Goal: Check status: Check status

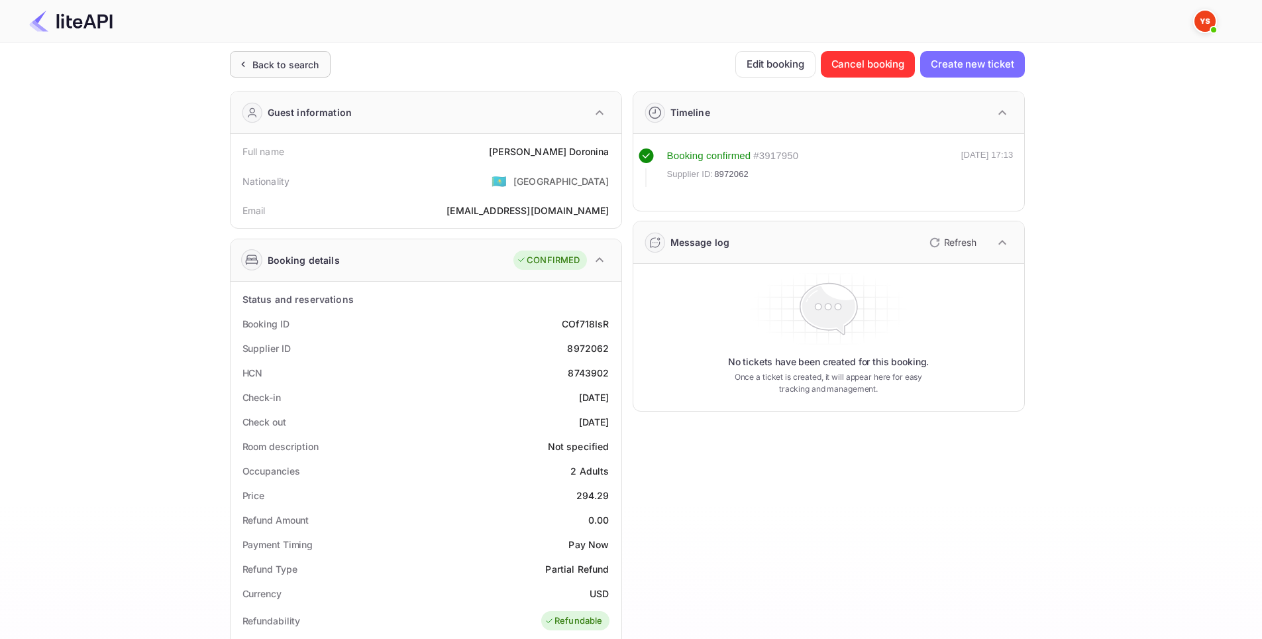
click at [297, 64] on div "Back to search" at bounding box center [285, 65] width 67 height 14
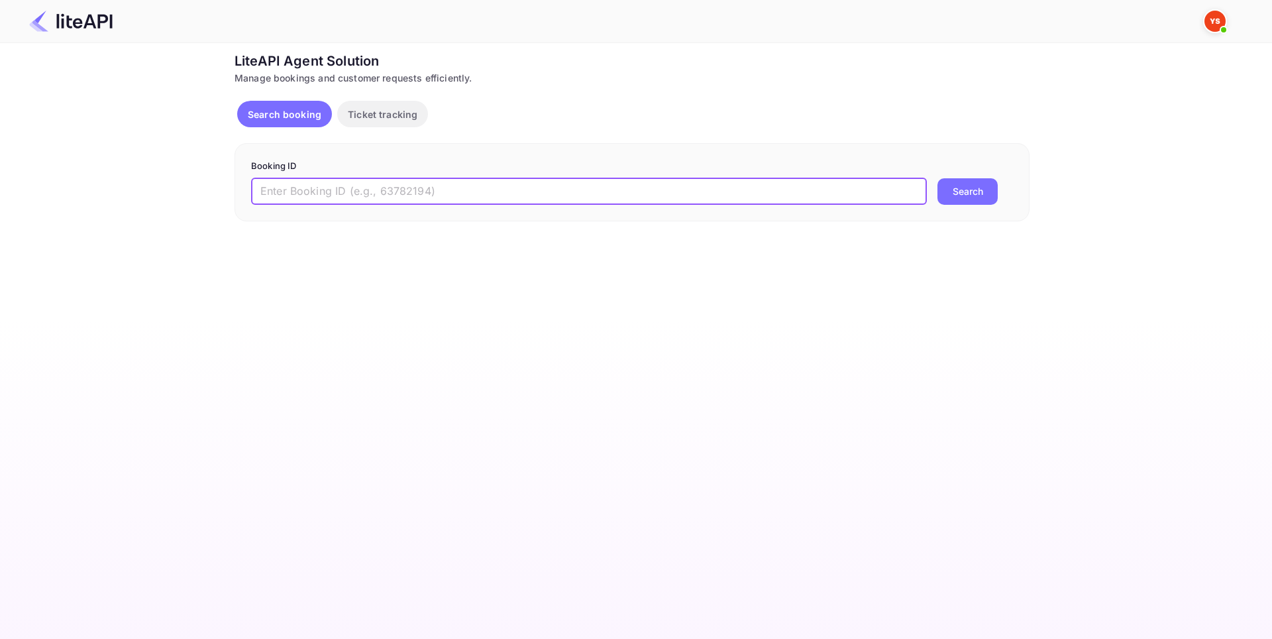
paste input "7058066"
type input "7058066"
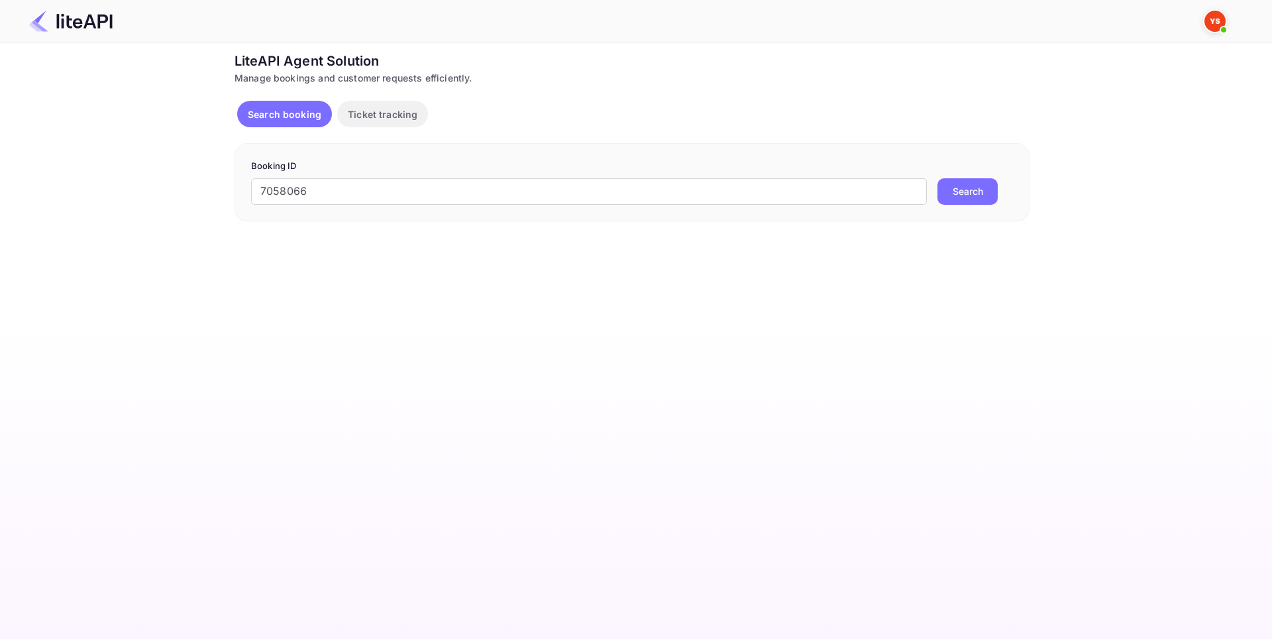
click at [986, 194] on button "Search" at bounding box center [967, 191] width 60 height 26
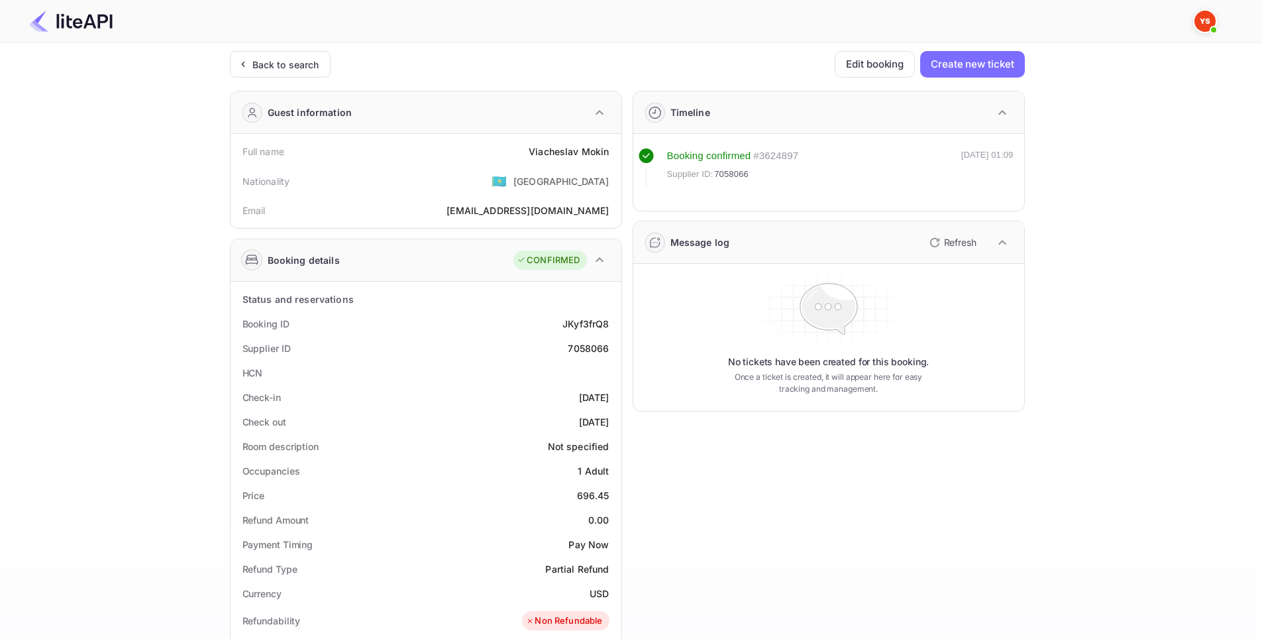
drag, startPoint x: 610, startPoint y: 400, endPoint x: 552, endPoint y: 401, distance: 57.6
click at [552, 401] on div "Check-in [DATE]" at bounding box center [426, 397] width 380 height 25
copy div "[DATE]"
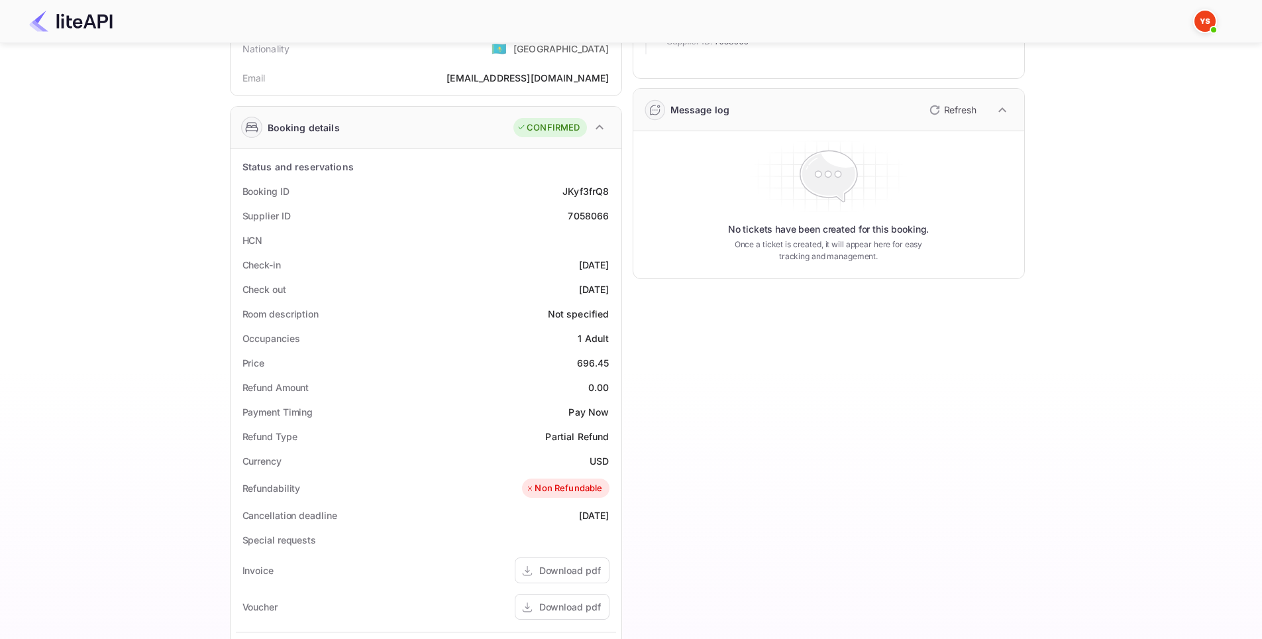
click at [700, 374] on div "Timeline Booking confirmed # 3624897 Supplier ID: 7058066 [DATE] 01:09 Message …" at bounding box center [823, 418] width 403 height 941
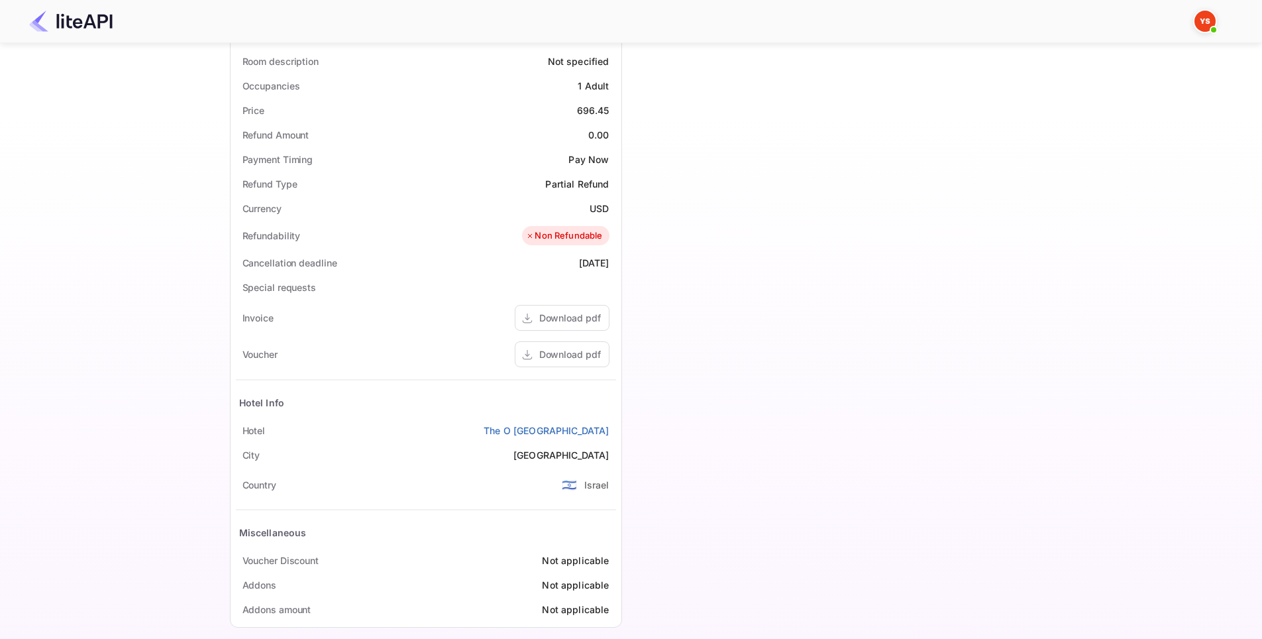
scroll to position [399, 0]
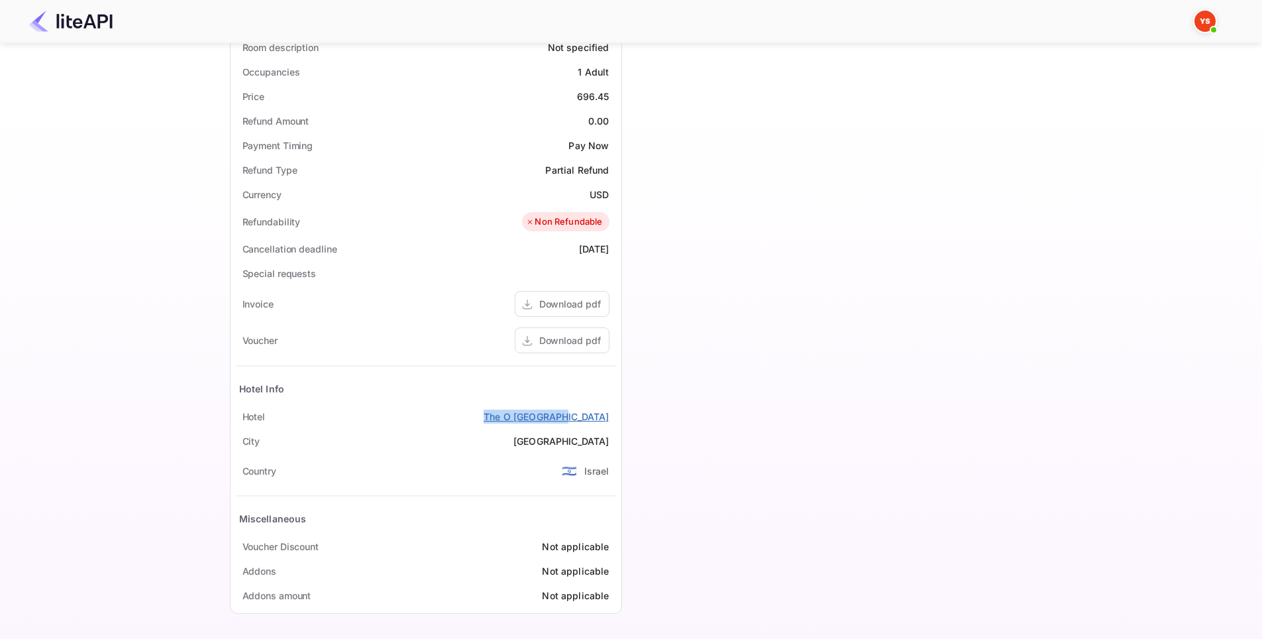
drag, startPoint x: 611, startPoint y: 417, endPoint x: 535, endPoint y: 417, distance: 76.2
click at [535, 417] on div "Hotel [GEOGRAPHIC_DATA]" at bounding box center [426, 416] width 380 height 25
copy link "The O [GEOGRAPHIC_DATA]"
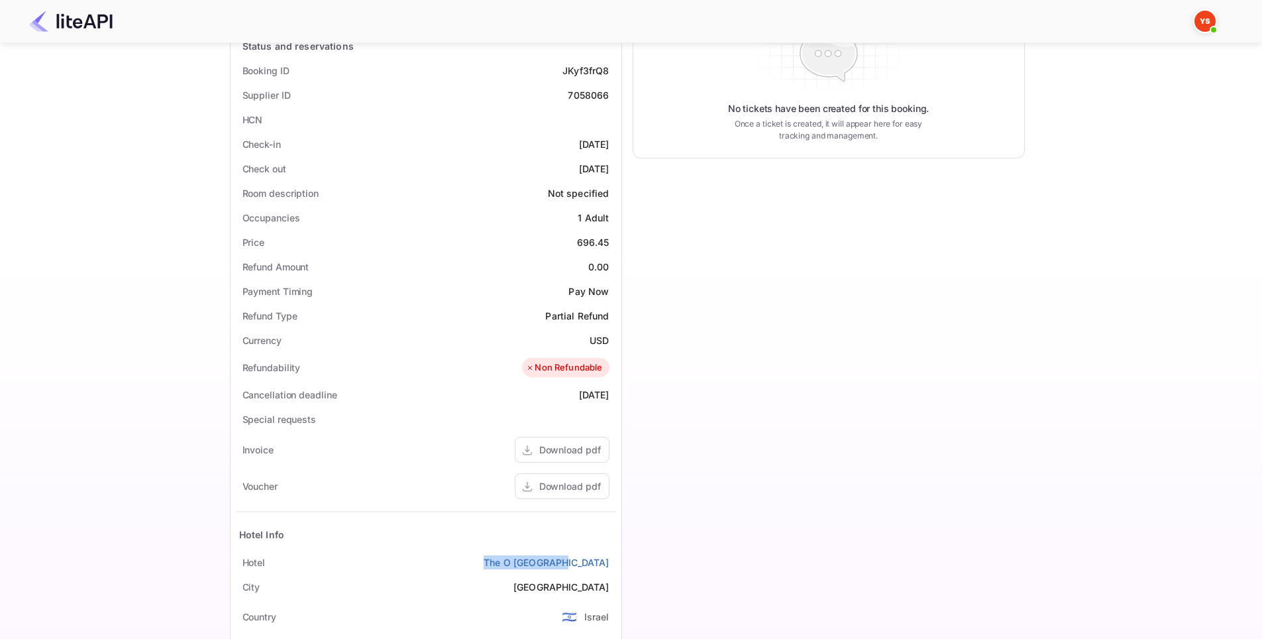
scroll to position [0, 0]
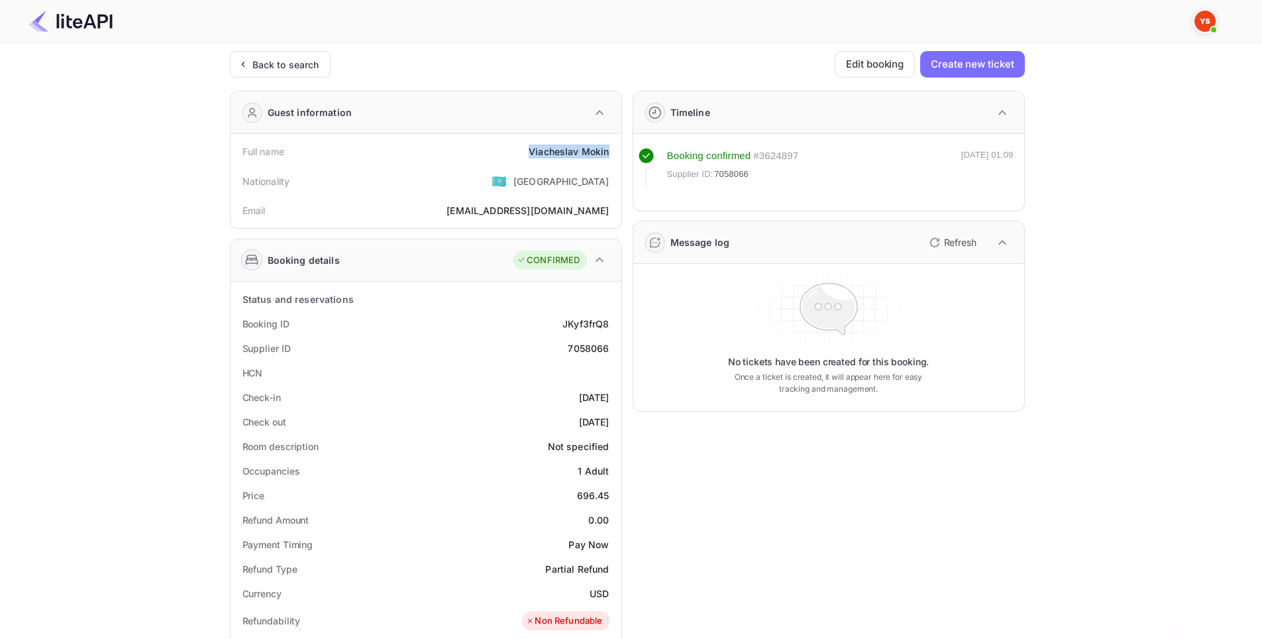
drag, startPoint x: 614, startPoint y: 152, endPoint x: 527, endPoint y: 154, distance: 86.8
click at [527, 154] on div "Full name [PERSON_NAME]" at bounding box center [426, 151] width 380 height 25
copy div "[PERSON_NAME]"
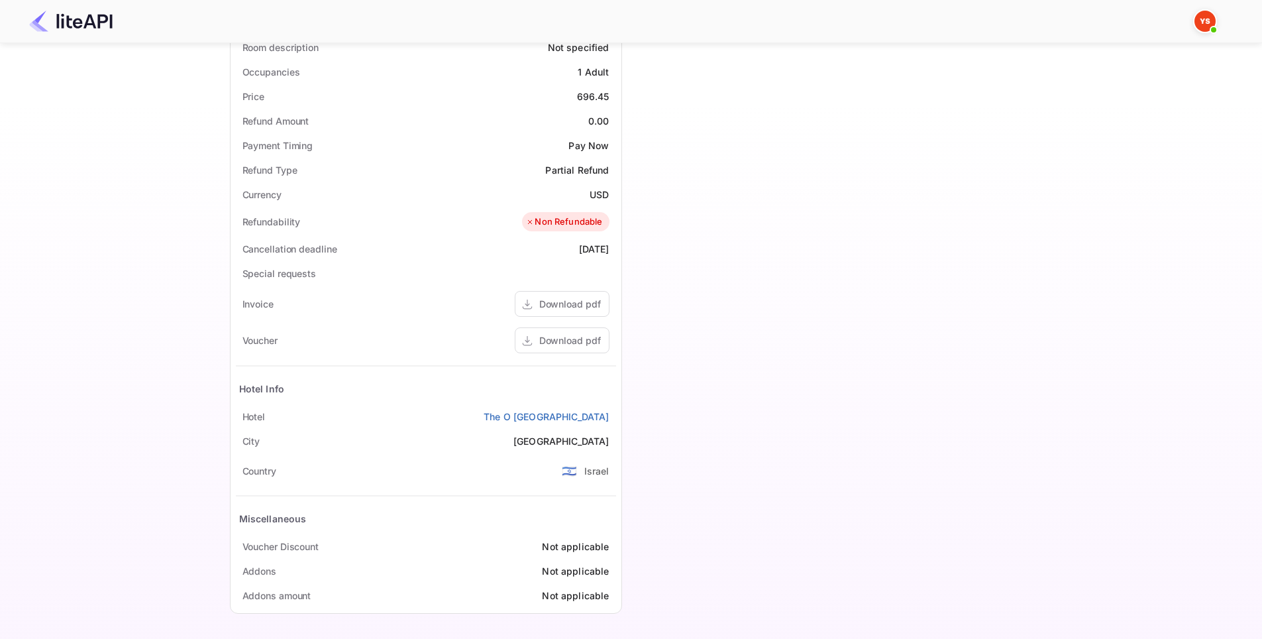
click at [817, 323] on div "Timeline Booking confirmed # 3624897 Supplier ID: 7058066 [DATE] 01:09 Message …" at bounding box center [823, 151] width 403 height 941
click at [595, 339] on div "Download pdf" at bounding box center [570, 340] width 62 height 14
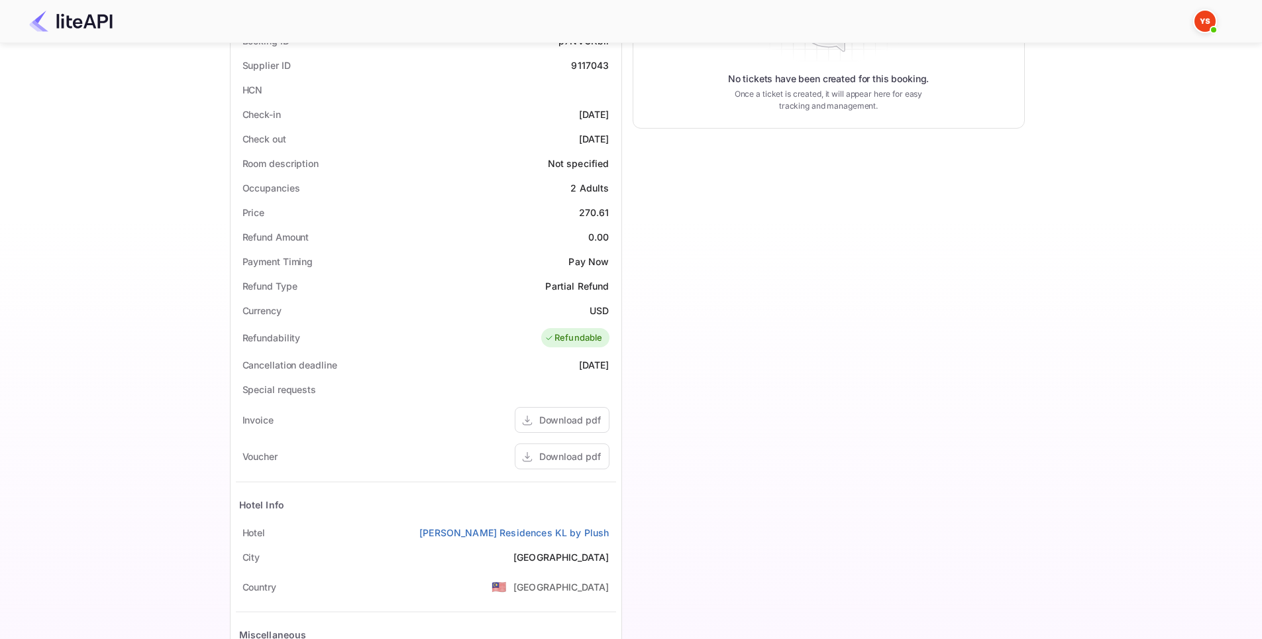
scroll to position [399, 0]
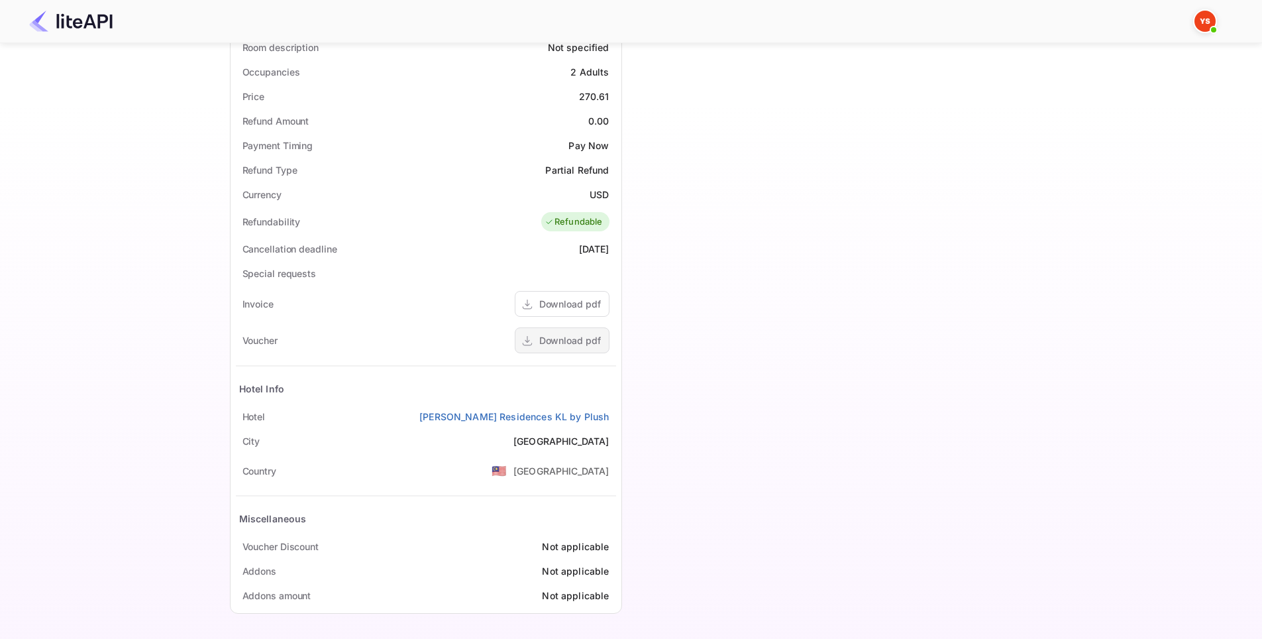
click at [564, 337] on div "Download pdf" at bounding box center [570, 340] width 62 height 14
click at [579, 300] on div "Download pdf" at bounding box center [570, 304] width 62 height 14
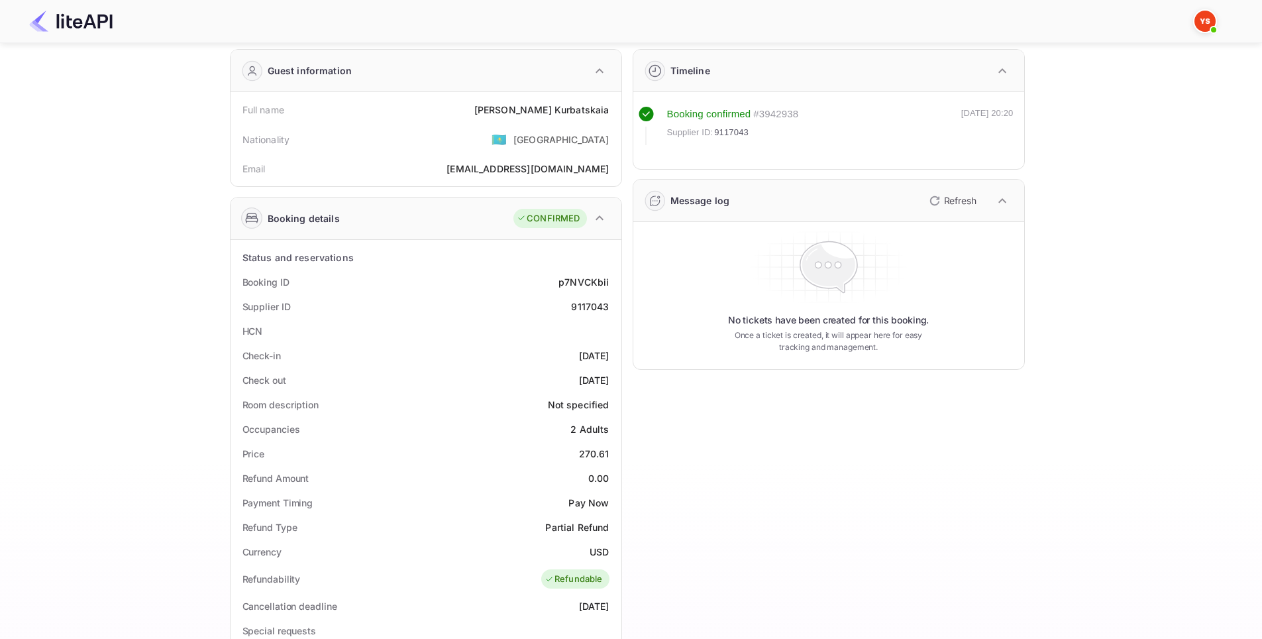
scroll to position [1, 0]
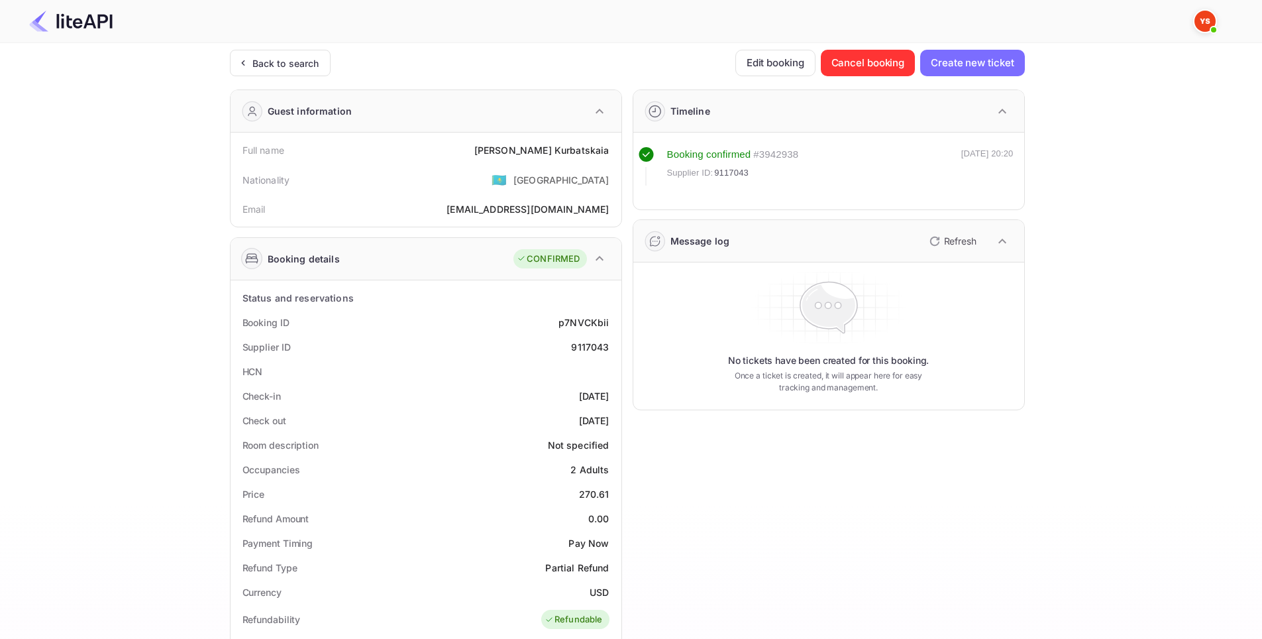
click at [1117, 211] on div "Ticket Affiliate URL [URL][DOMAIN_NAME] Business partner name Nuitee Travel Cus…" at bounding box center [627, 535] width 1222 height 970
drag, startPoint x: 615, startPoint y: 350, endPoint x: 568, endPoint y: 350, distance: 47.0
click at [568, 350] on div "Supplier ID 9117043" at bounding box center [426, 347] width 380 height 25
copy div "9117043"
click at [1206, 25] on img at bounding box center [1204, 21] width 21 height 21
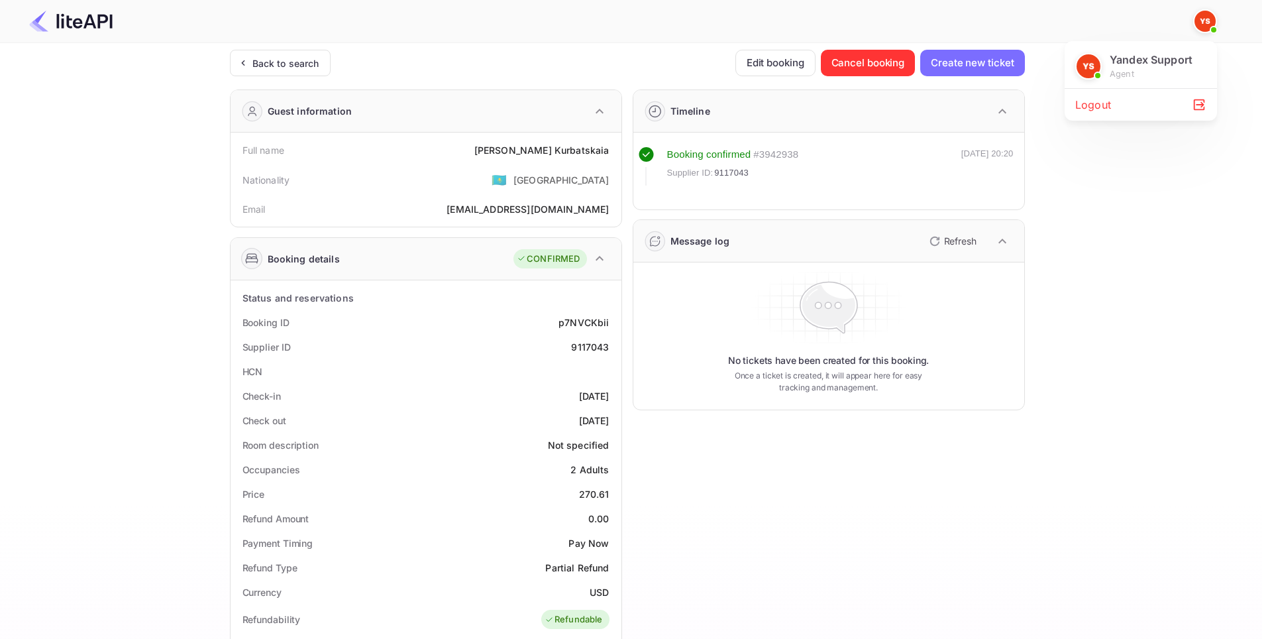
click at [1206, 17] on div at bounding box center [636, 319] width 1272 height 639
